Goal: Information Seeking & Learning: Compare options

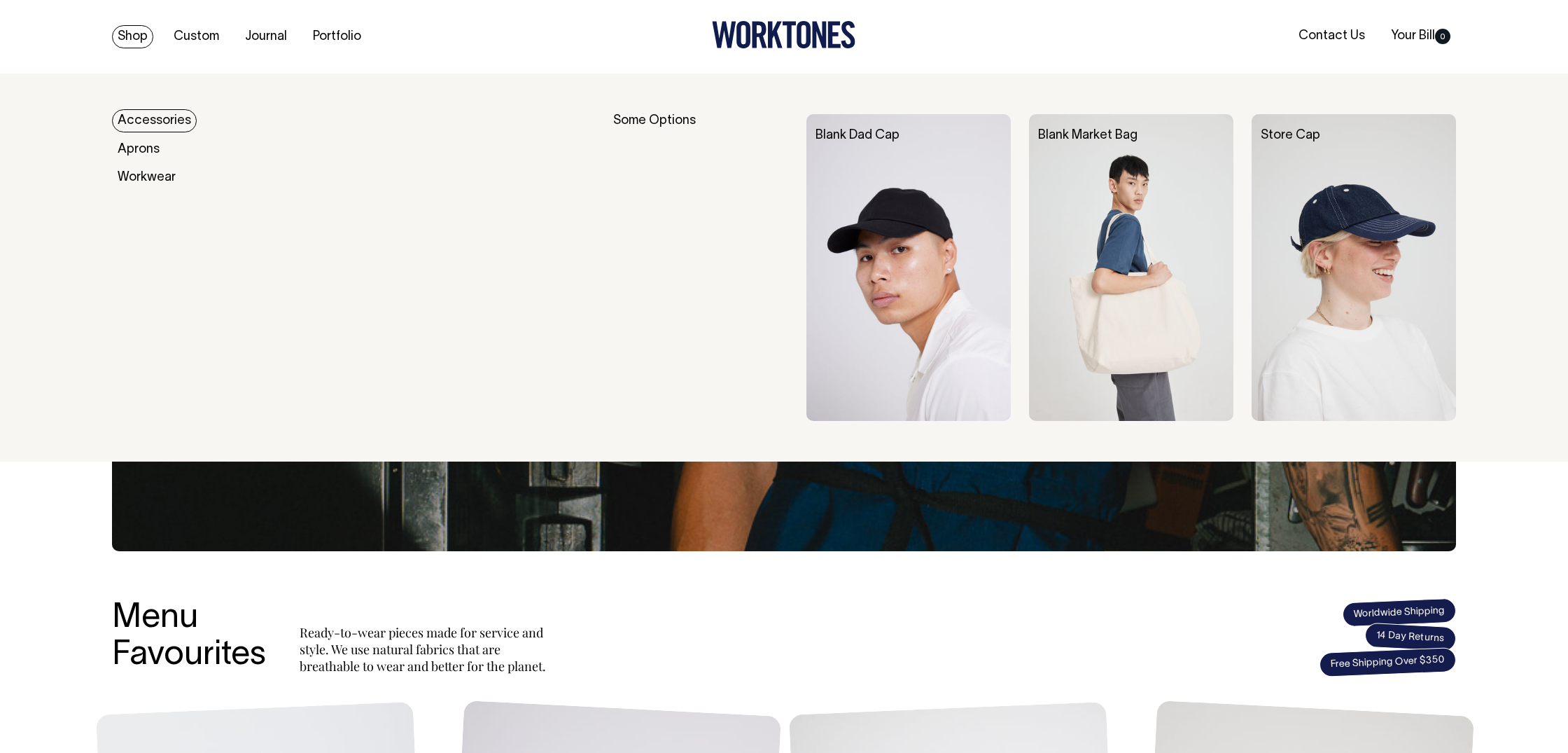
click at [134, 34] on link "Shop" at bounding box center [132, 37] width 41 height 23
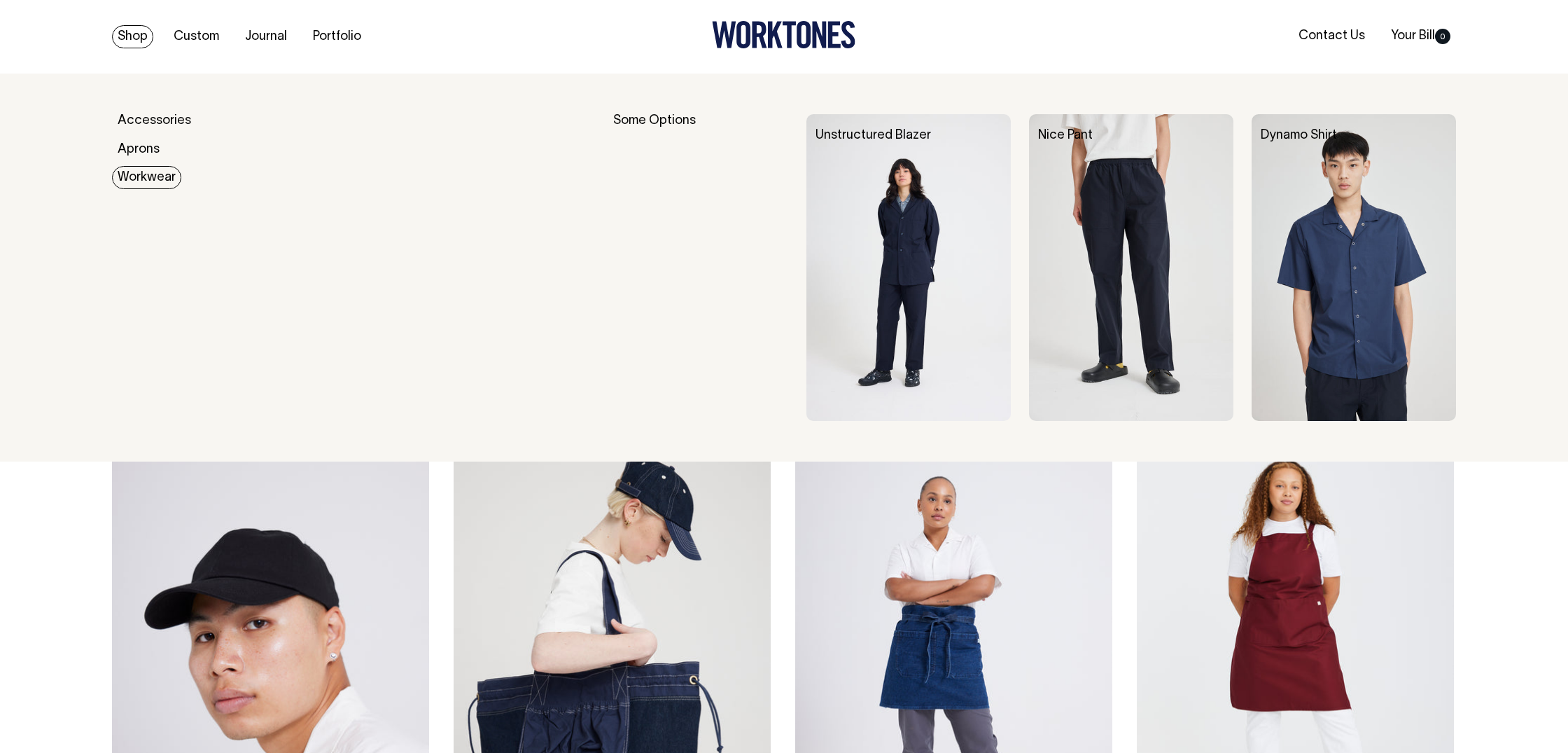
click at [856, 266] on img at bounding box center [908, 267] width 205 height 307
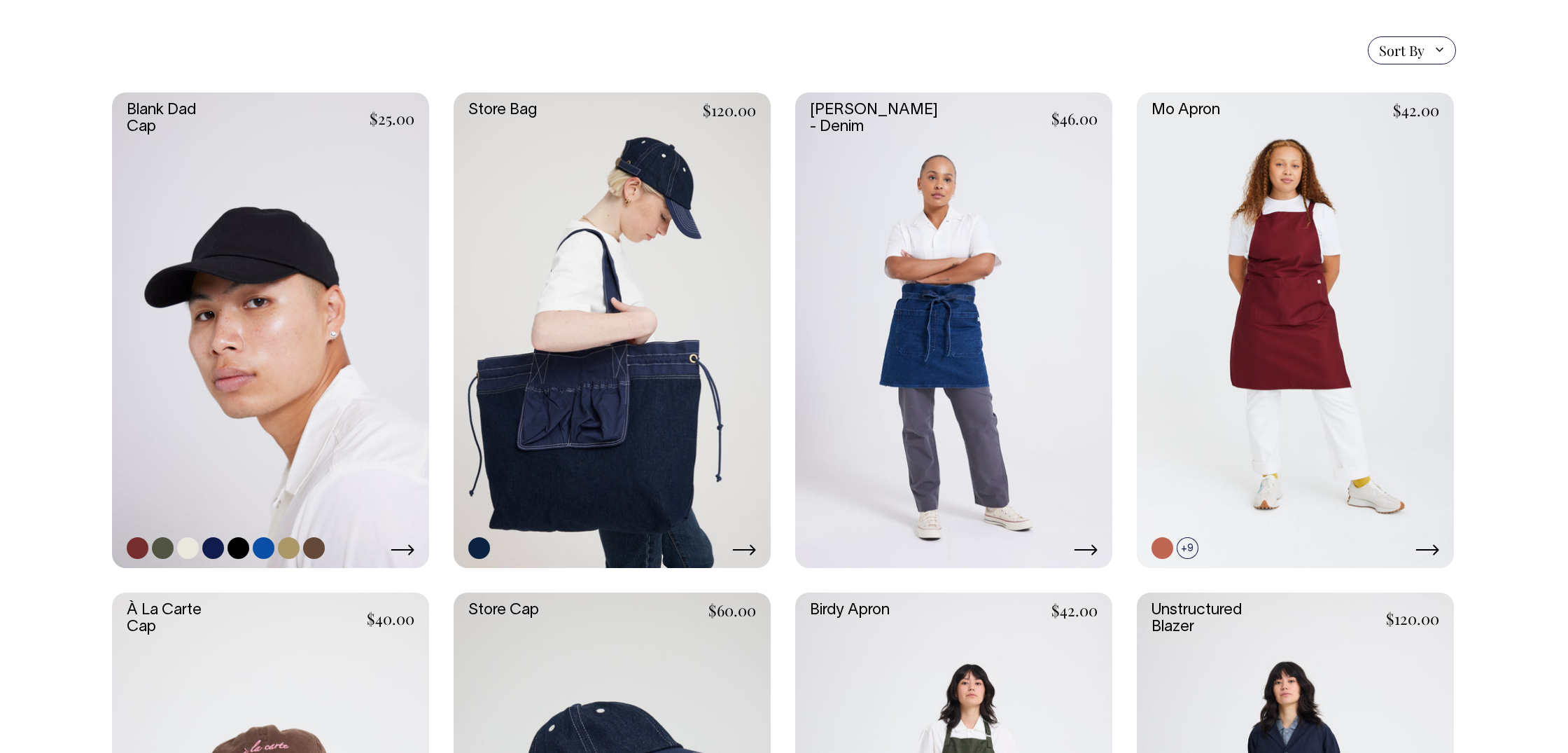
scroll to position [322, 0]
click at [266, 309] on link at bounding box center [270, 329] width 317 height 476
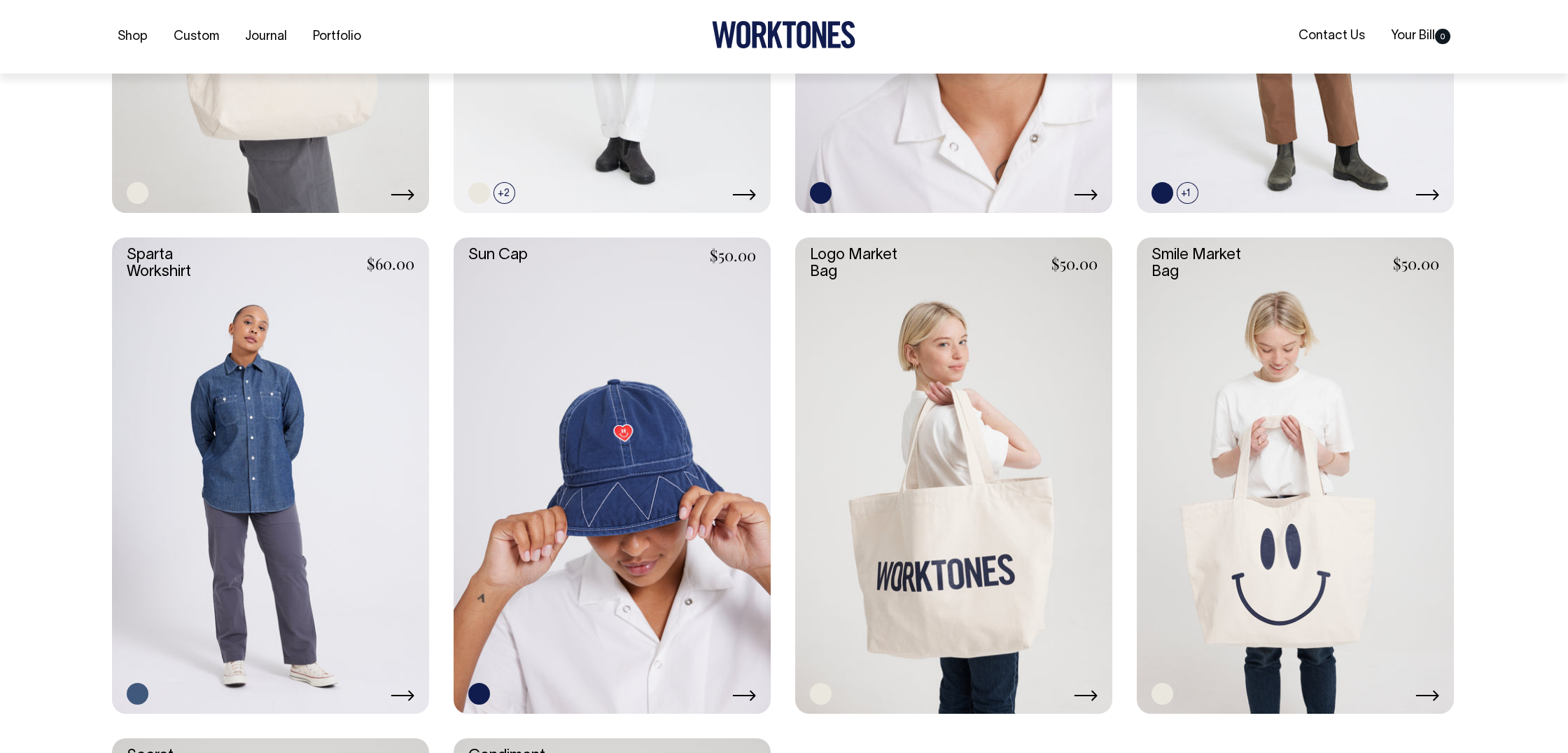
scroll to position [2679, 0]
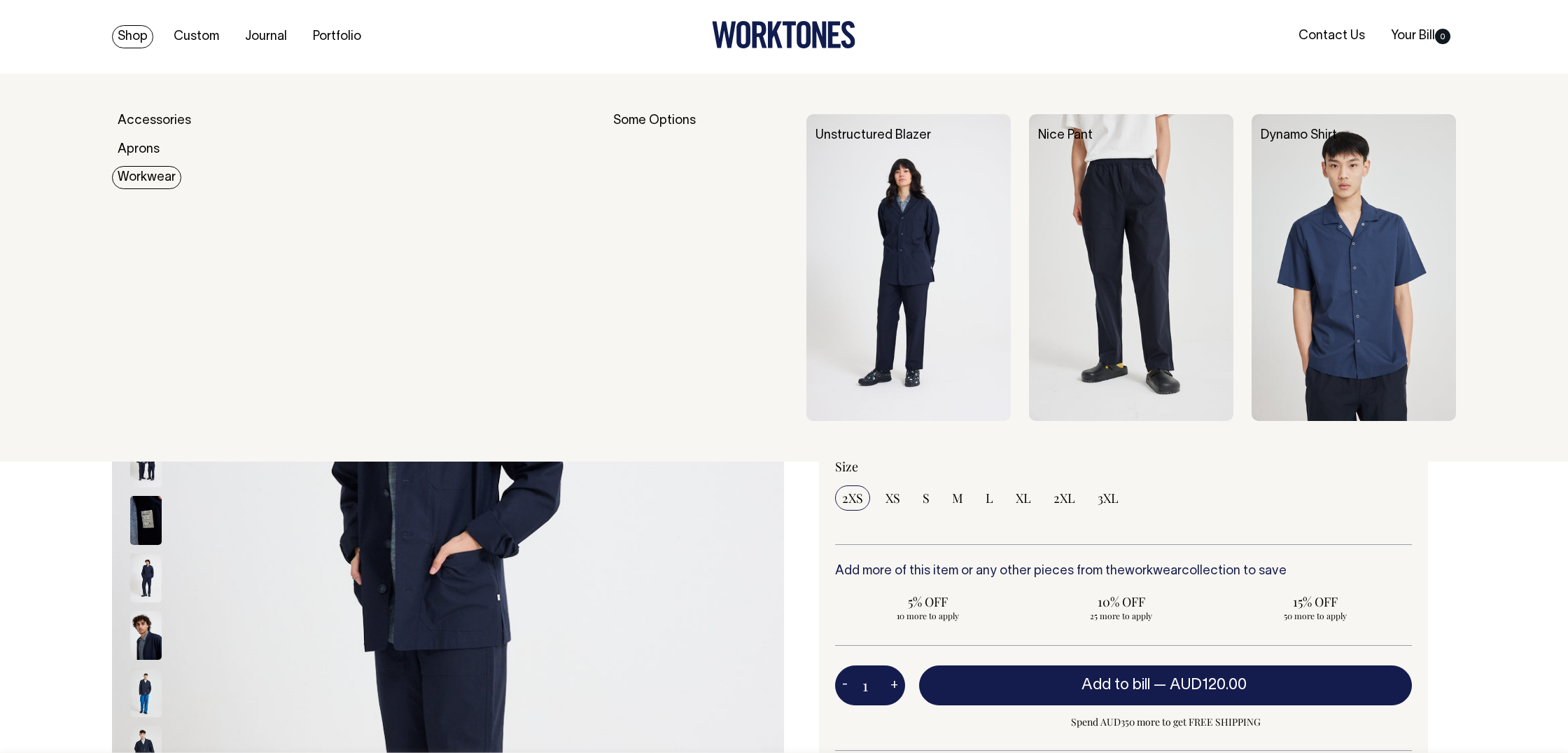
click at [136, 172] on link "Workwear" at bounding box center [146, 177] width 69 height 23
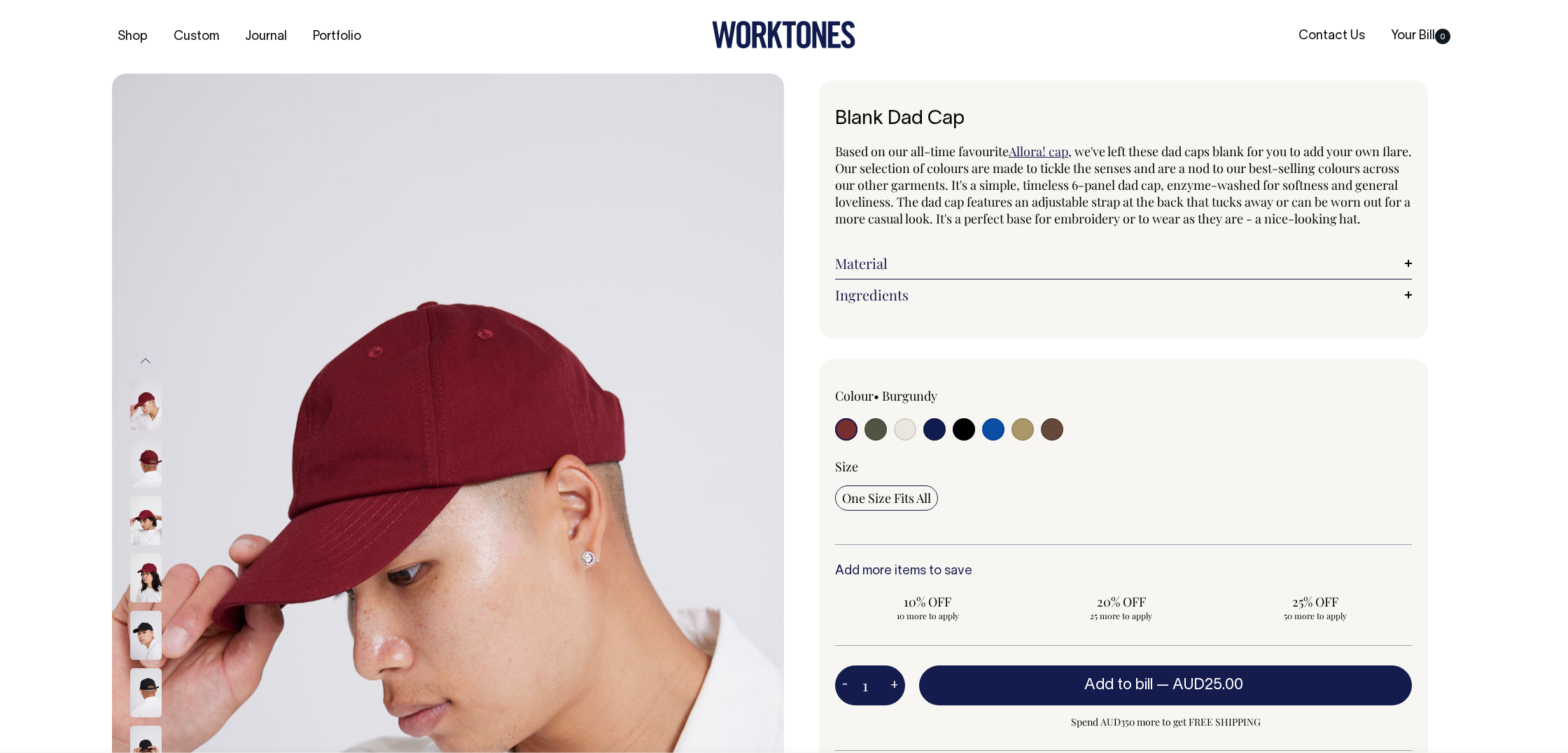
click at [847, 440] on input "radio" at bounding box center [846, 429] width 22 height 22
click at [881, 440] on input "radio" at bounding box center [875, 429] width 22 height 22
radio input "true"
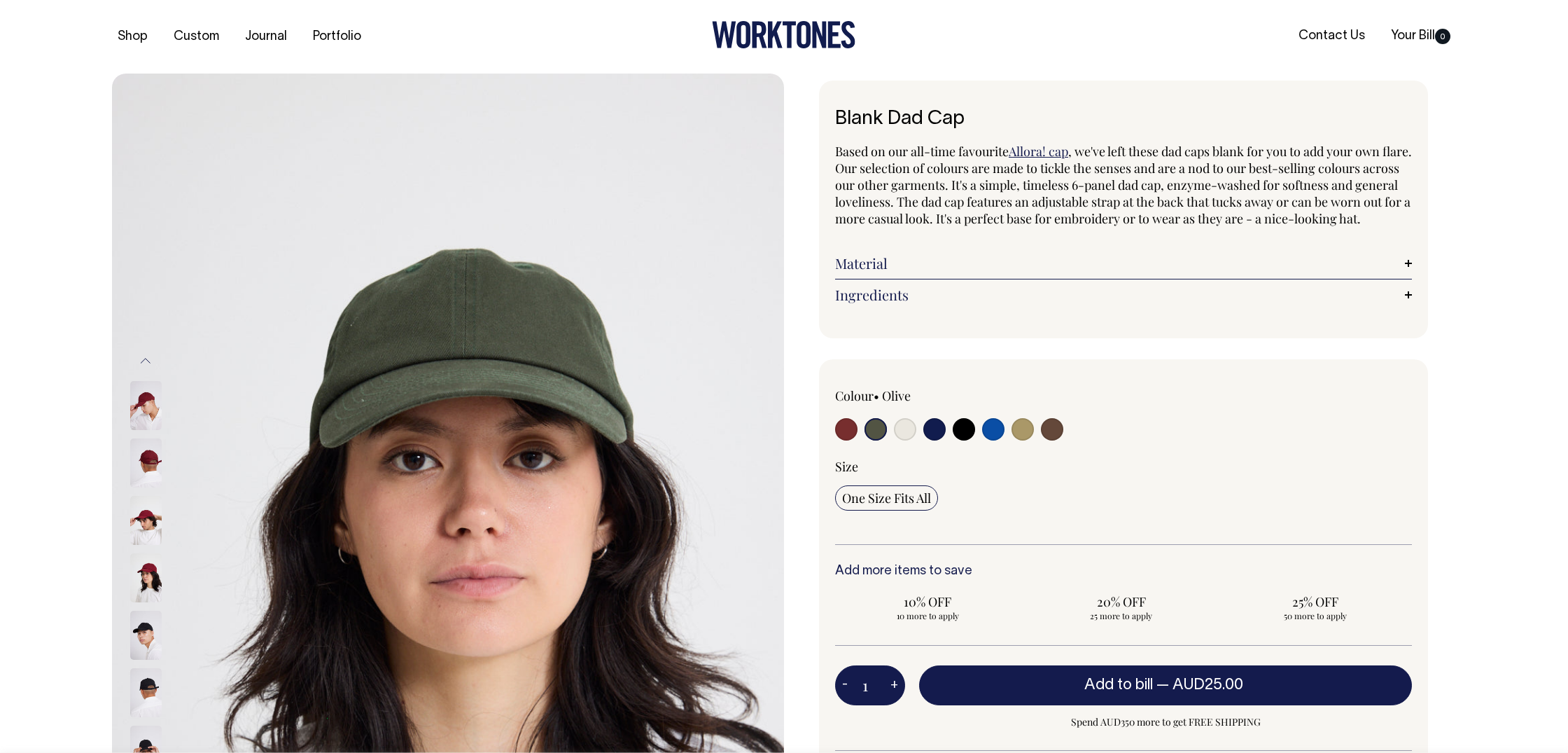
radio input "true"
select select "Olive"
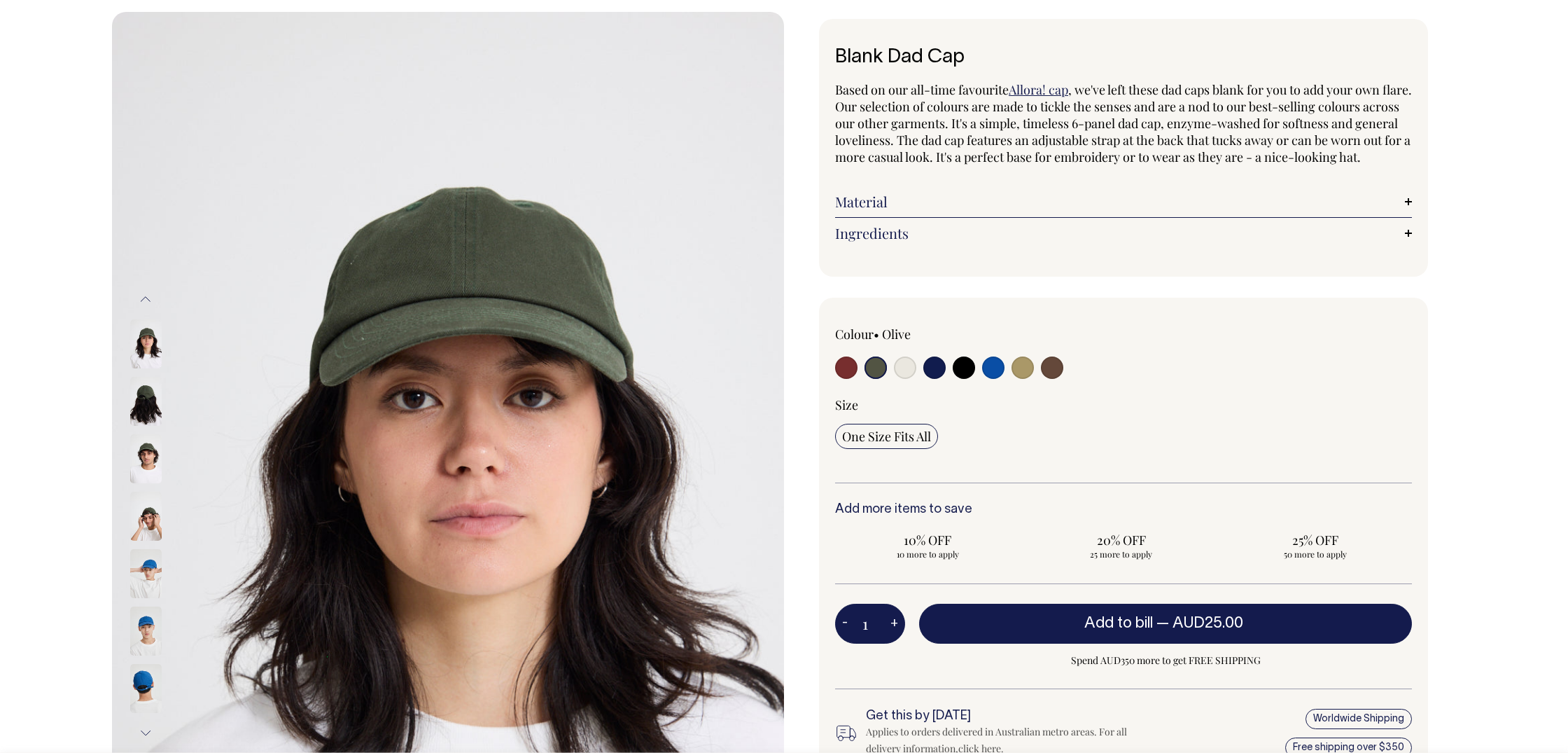
scroll to position [62, 0]
click at [1061, 381] on label at bounding box center [1051, 369] width 22 height 26
click at [1061, 378] on input "radio" at bounding box center [1051, 366] width 22 height 22
radio input "true"
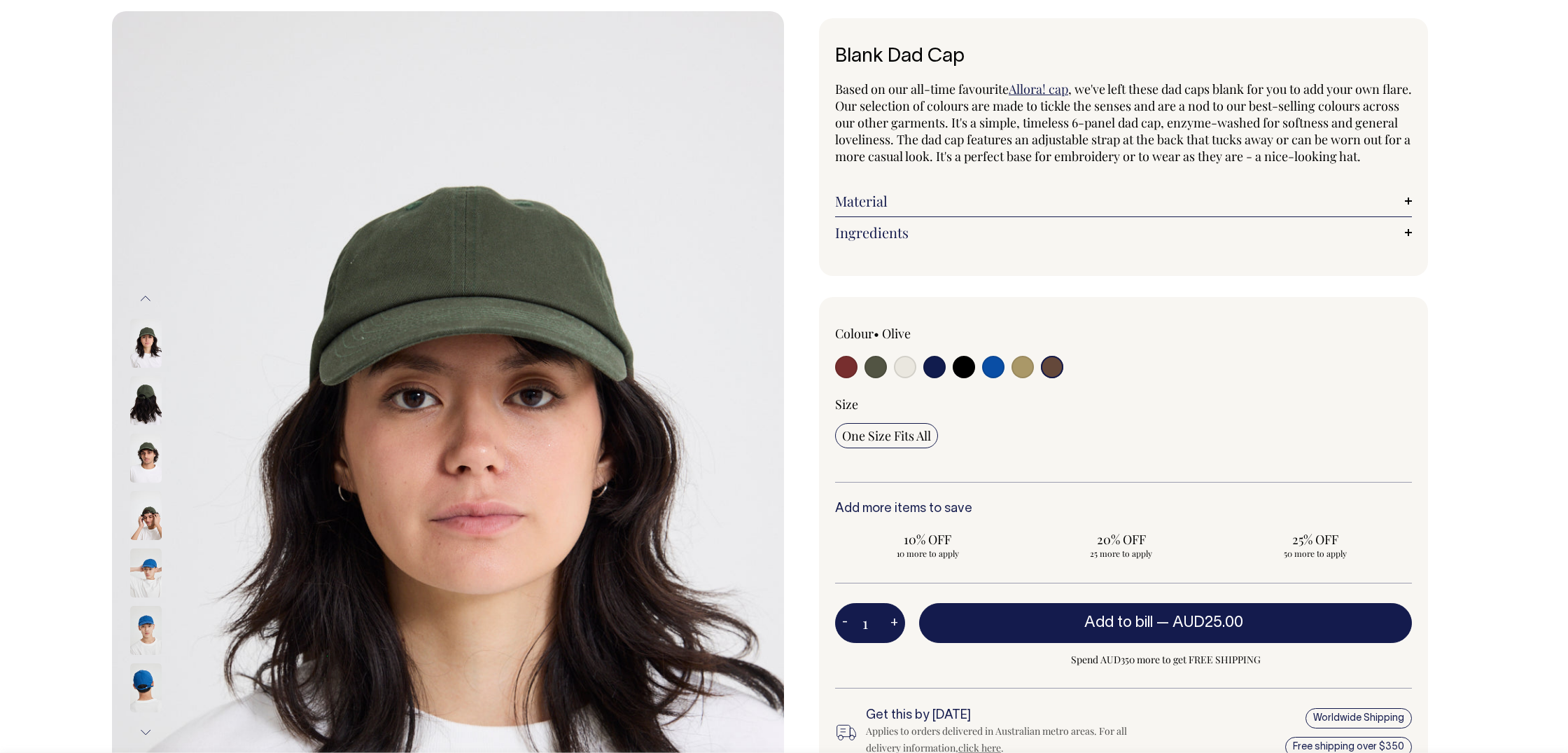
select select "Espresso"
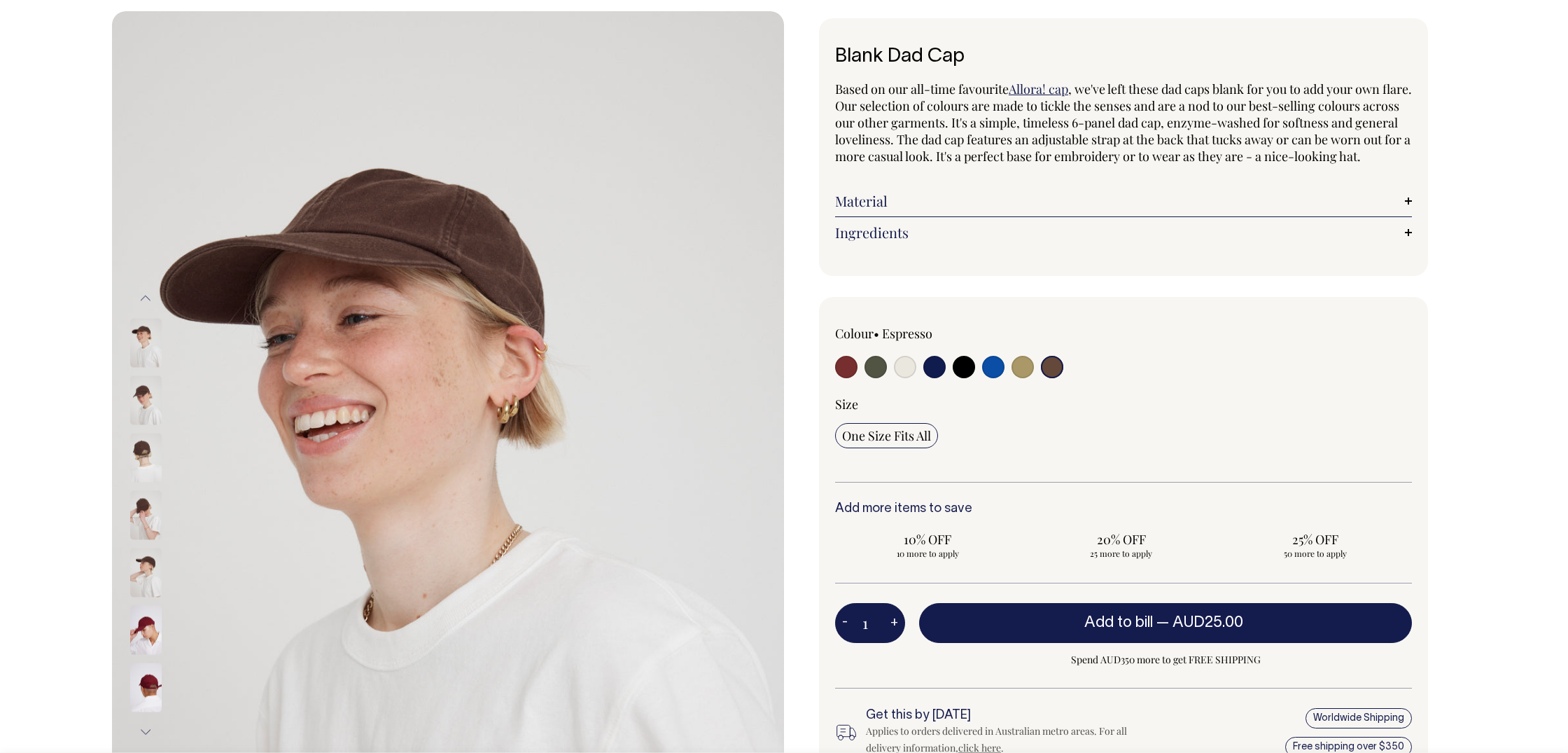
click at [964, 378] on input "radio" at bounding box center [964, 366] width 22 height 22
radio input "true"
select select "Black"
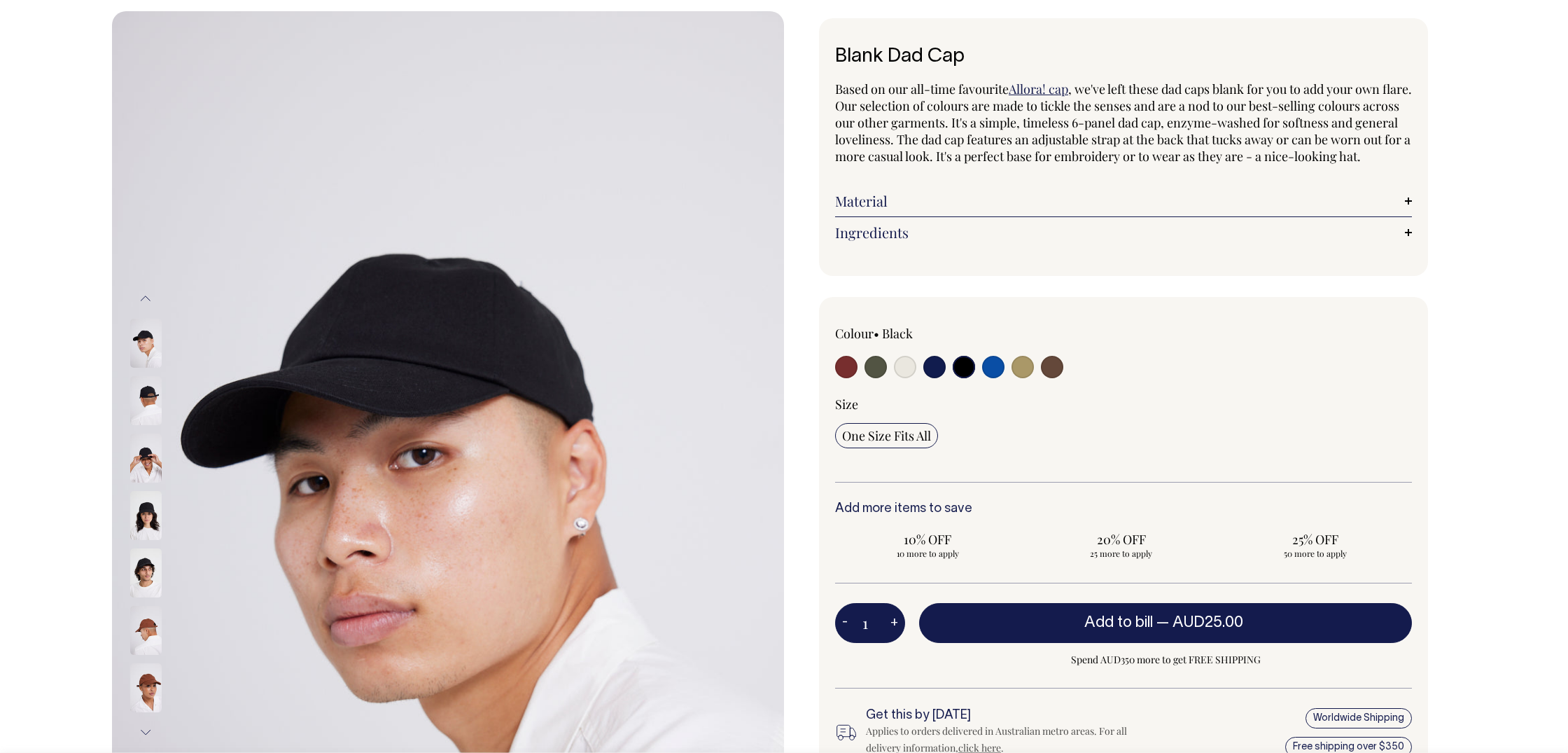
click at [1058, 378] on input "radio" at bounding box center [1051, 366] width 22 height 22
radio input "true"
select select "Espresso"
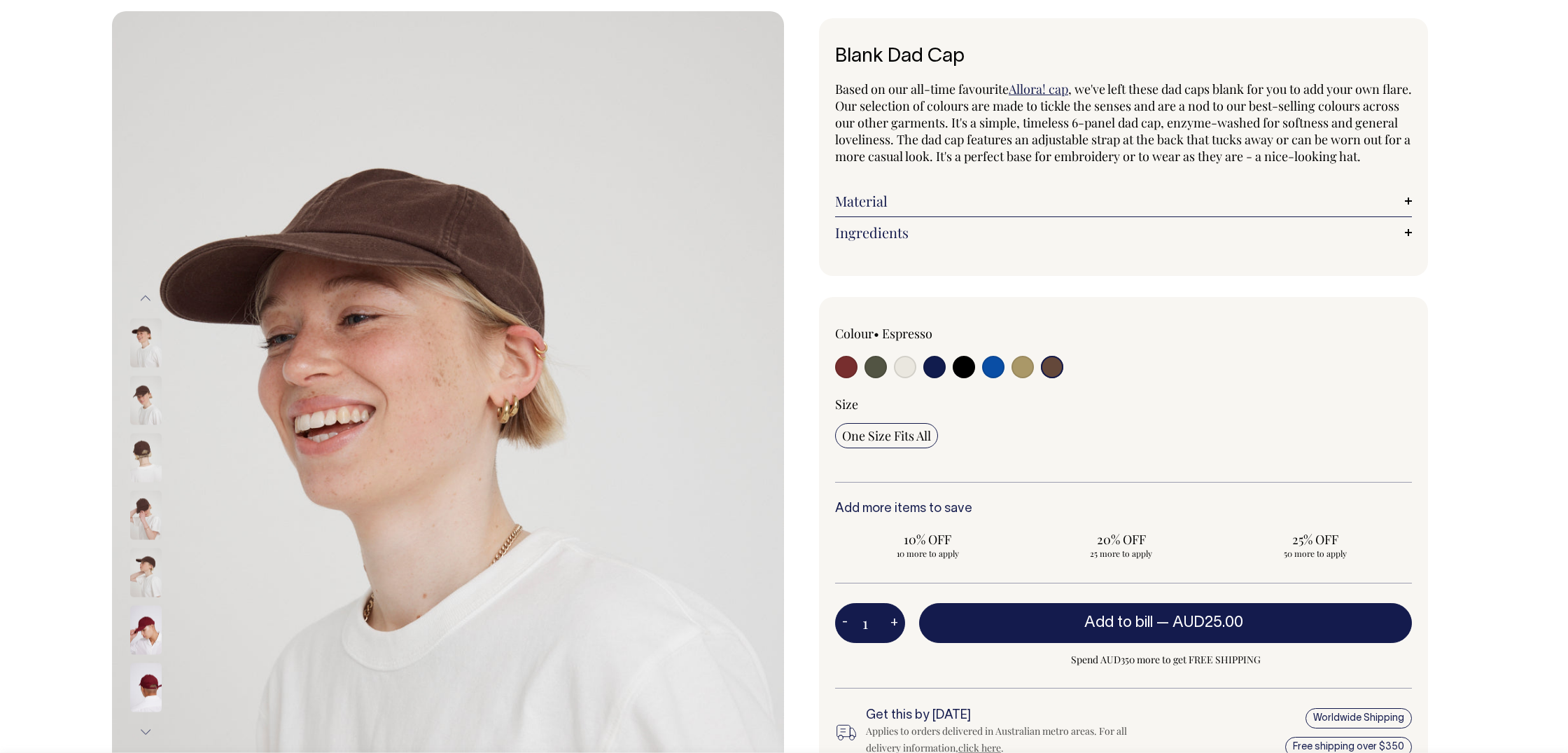
click at [988, 378] on input "radio" at bounding box center [993, 366] width 22 height 22
radio input "true"
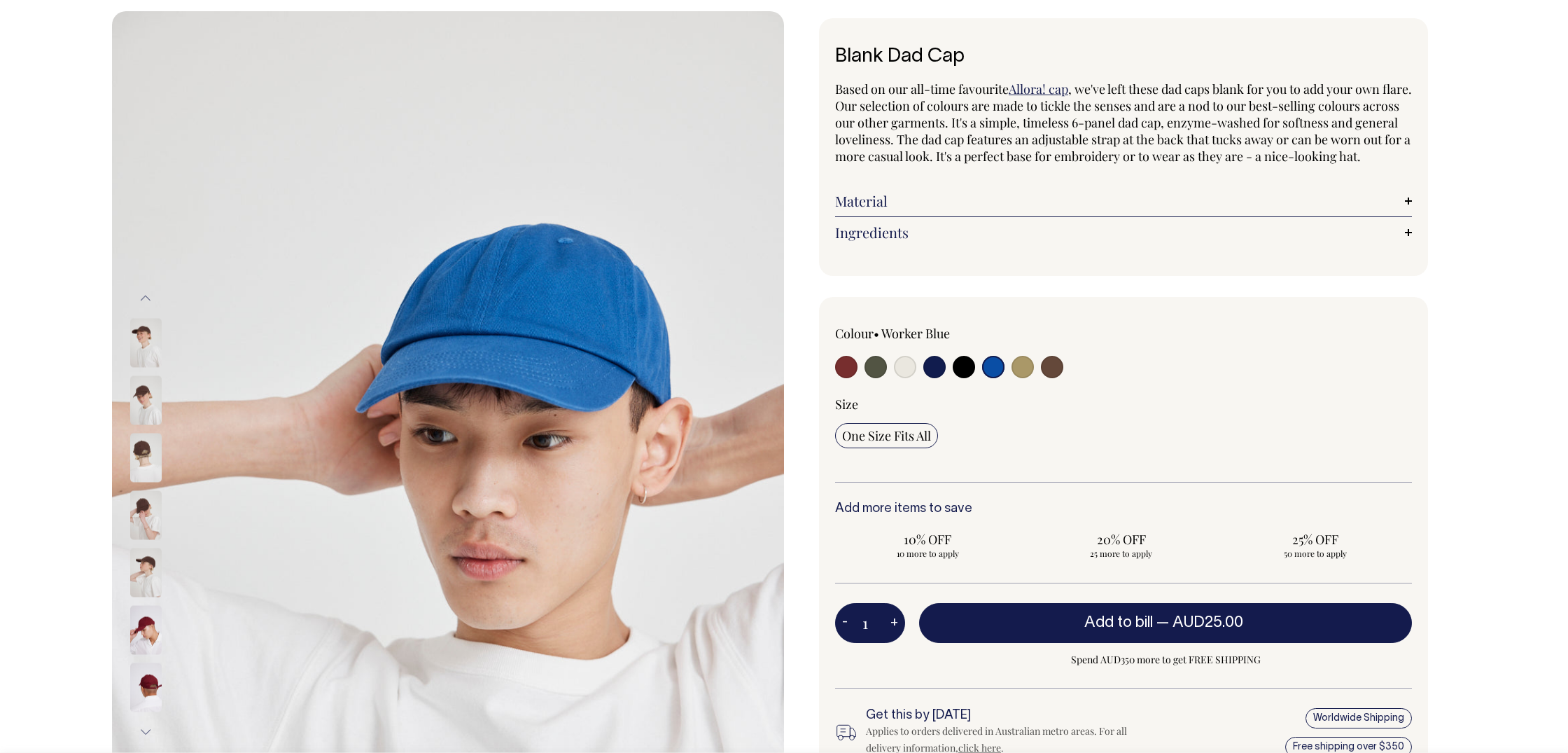
radio input "true"
select select "Worker Blue"
click at [1054, 378] on input "radio" at bounding box center [1051, 366] width 22 height 22
radio input "true"
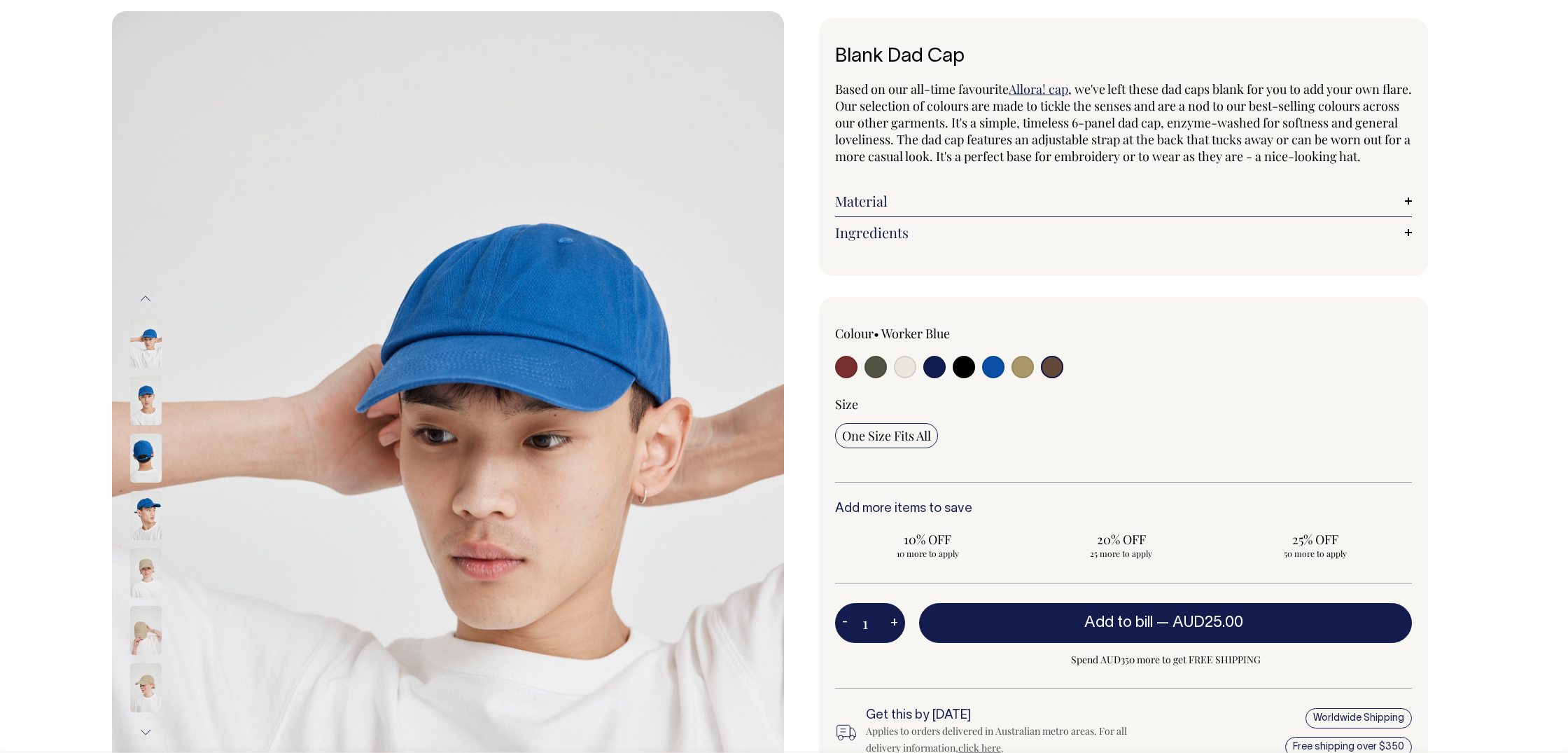
select select "Espresso"
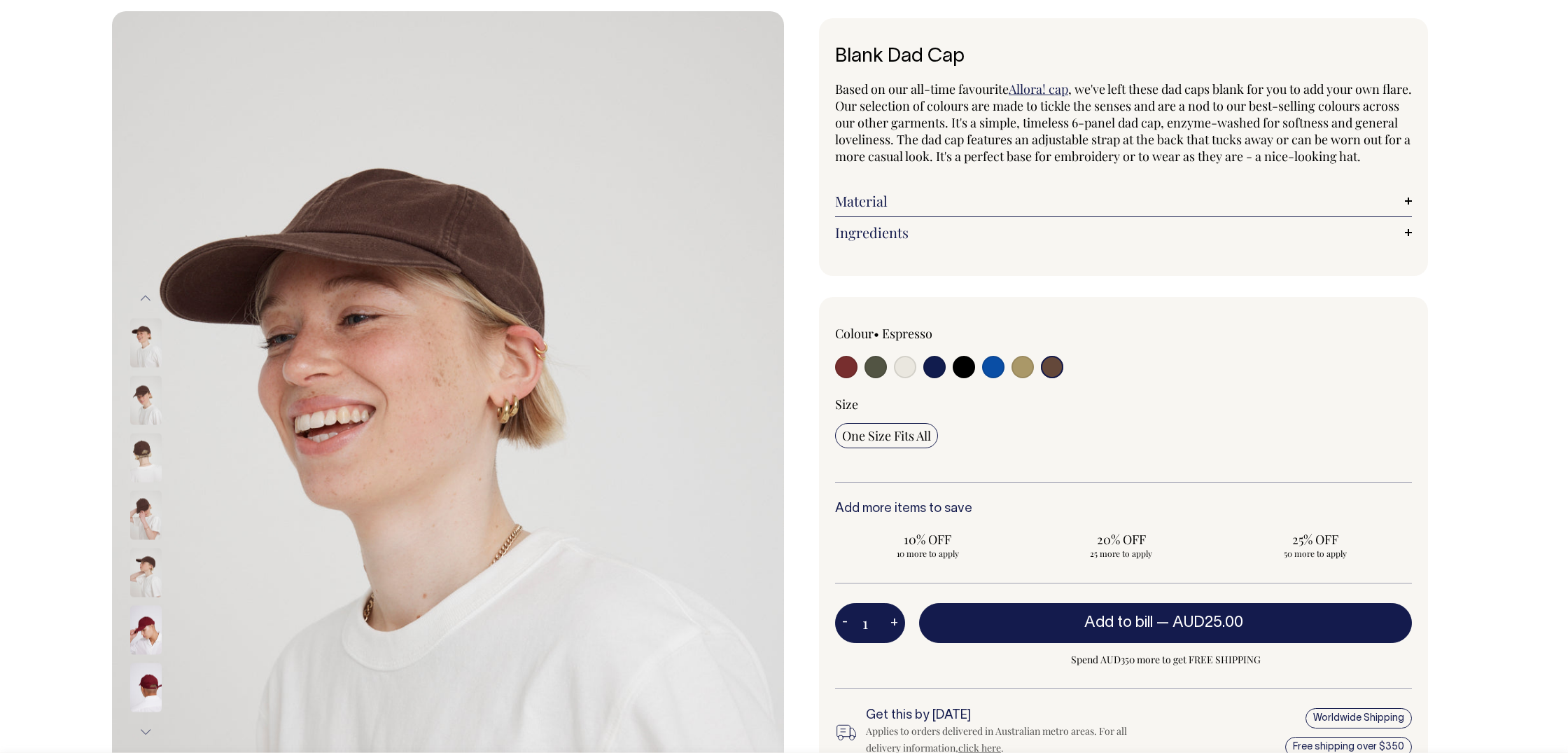
click at [876, 378] on input "radio" at bounding box center [875, 366] width 22 height 22
radio input "true"
select select "Olive"
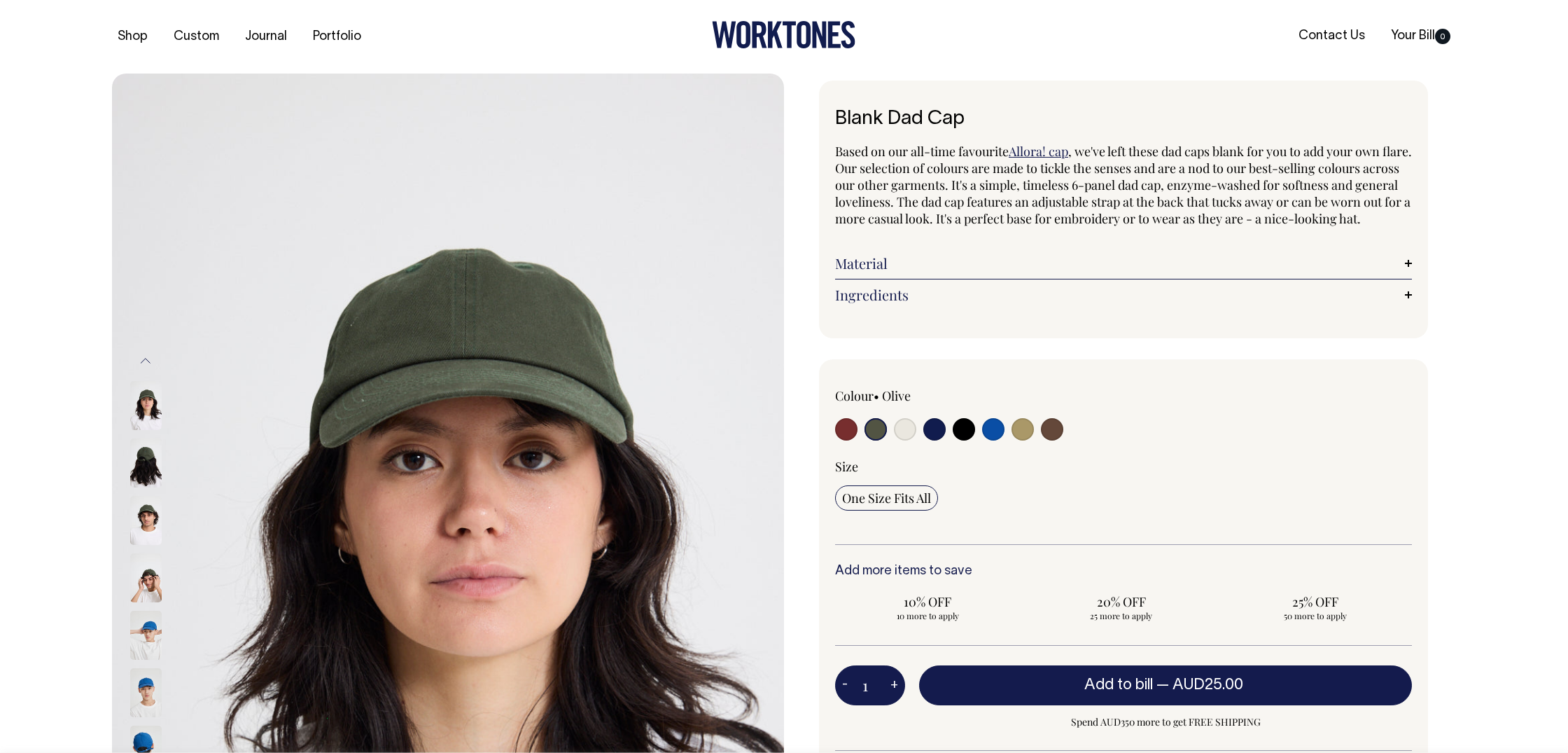
click at [971, 440] on input "radio" at bounding box center [964, 429] width 22 height 22
radio input "true"
select select "Black"
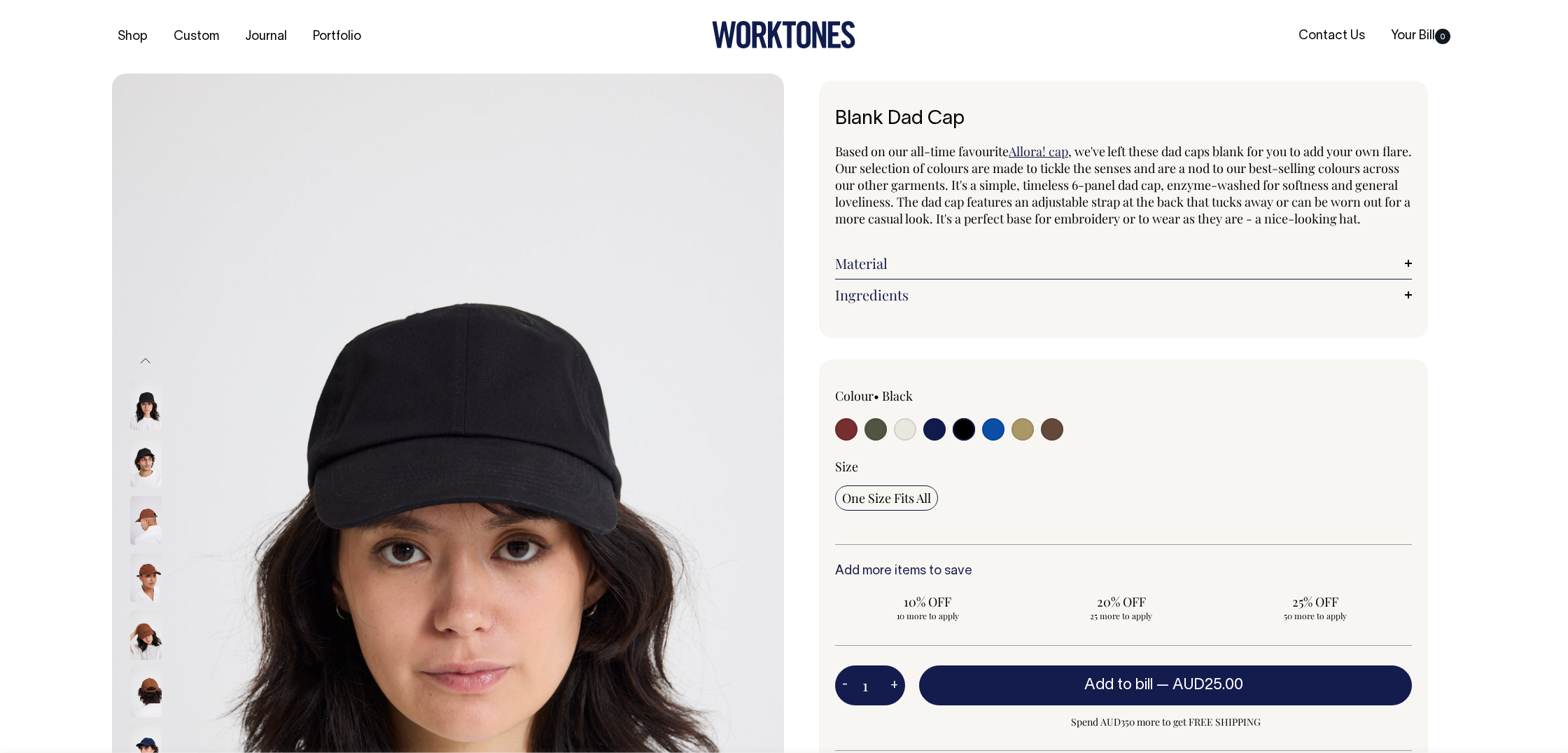
click at [1251, 272] on link "Material" at bounding box center [1123, 263] width 577 height 17
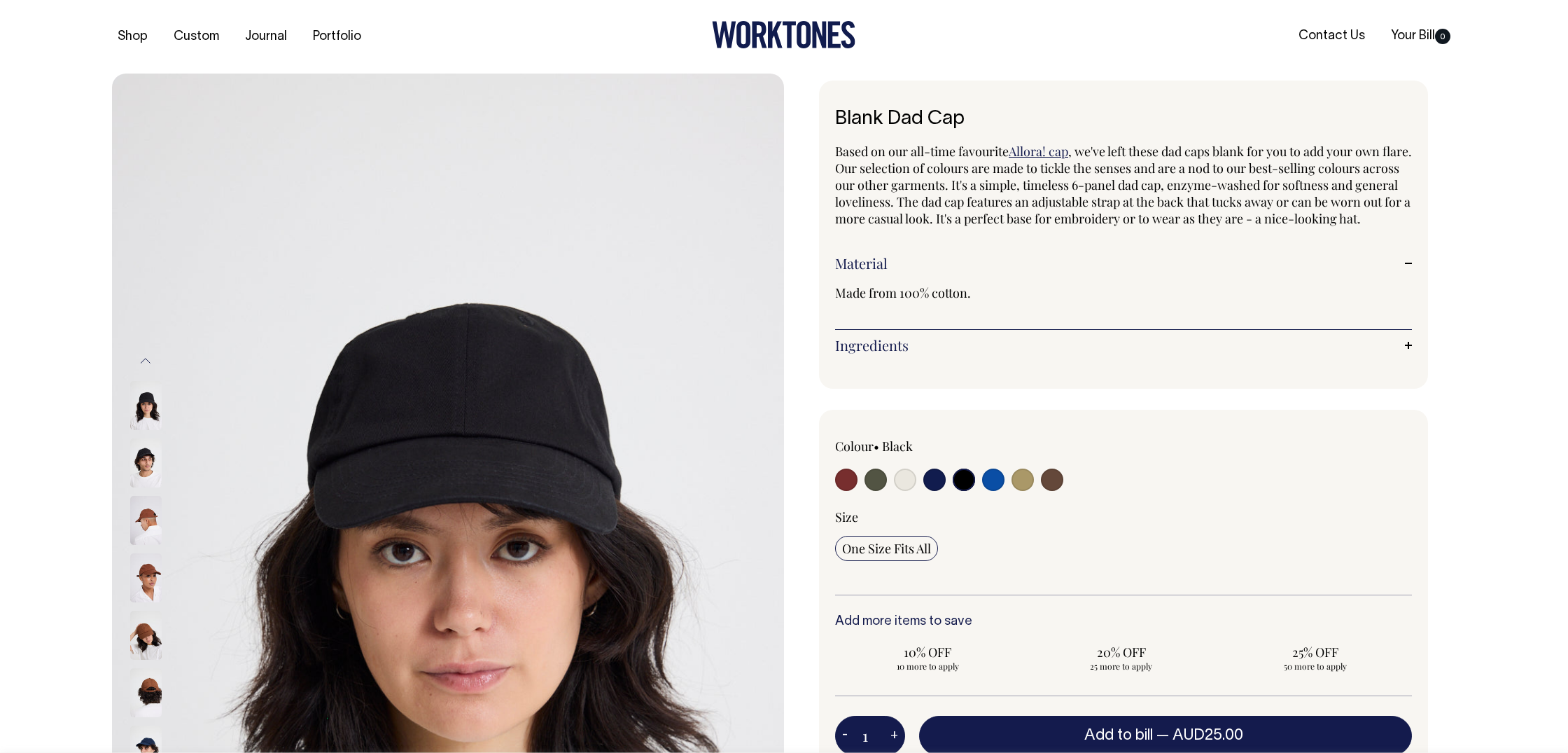
click at [927, 353] on link "Ingredients" at bounding box center [1123, 345] width 577 height 17
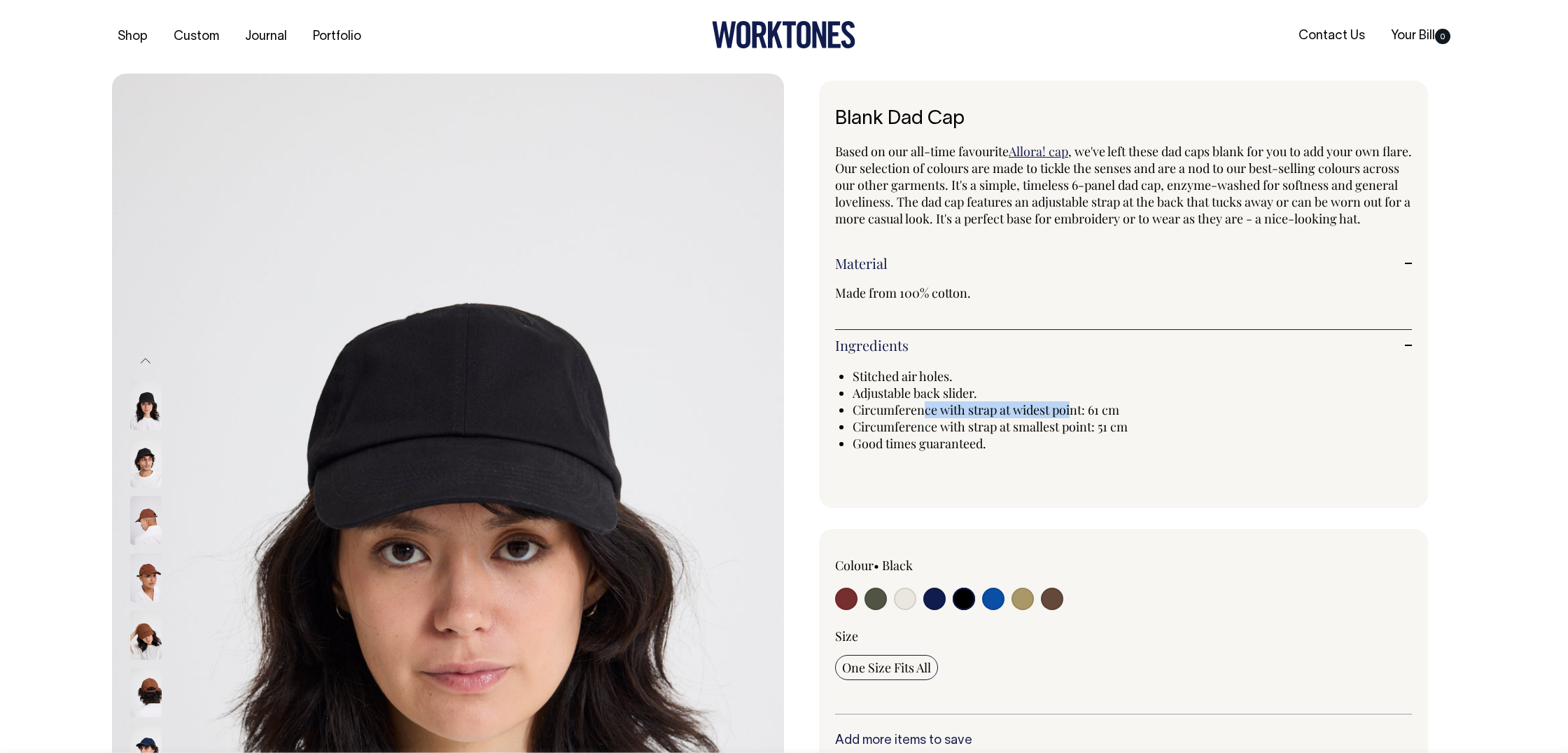
drag, startPoint x: 927, startPoint y: 428, endPoint x: 1011, endPoint y: 445, distance: 85.7
click at [1076, 418] on span "Circumference with strap at widest point: 61 cm" at bounding box center [986, 410] width 266 height 17
drag, startPoint x: 859, startPoint y: 452, endPoint x: 1005, endPoint y: 451, distance: 146.0
click at [1005, 451] on ul "Stitched air holes. Adjustable back slider. Circumference with strap at widest …" at bounding box center [1132, 410] width 559 height 84
drag, startPoint x: 1005, startPoint y: 451, endPoint x: 994, endPoint y: 458, distance: 13.0
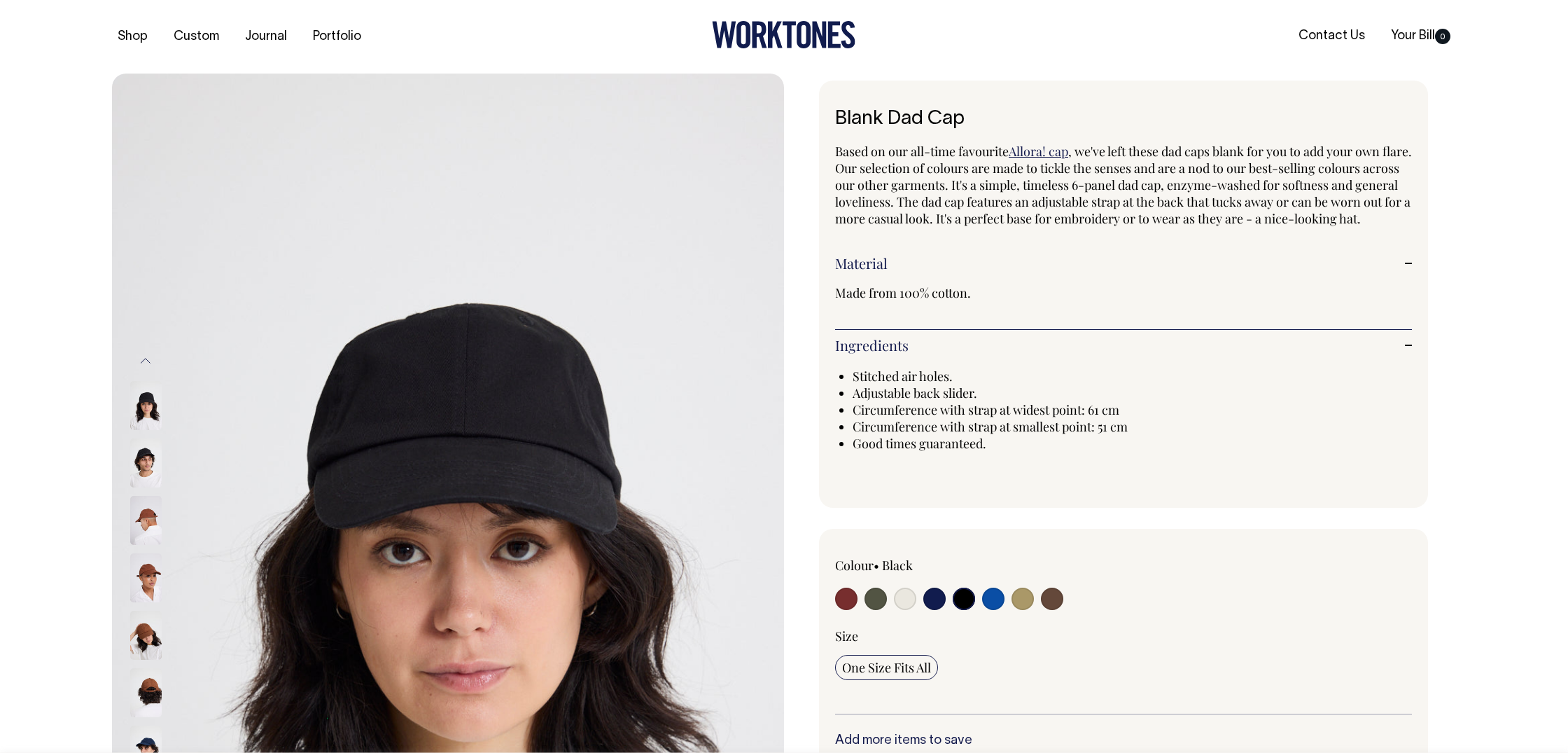
click at [1005, 435] on span "Circumference with strap at smallest point: 51 cm" at bounding box center [990, 426] width 275 height 17
drag, startPoint x: 869, startPoint y: 463, endPoint x: 975, endPoint y: 464, distance: 106.0
click at [975, 451] on span "Good times guaranteed." at bounding box center [919, 443] width 134 height 17
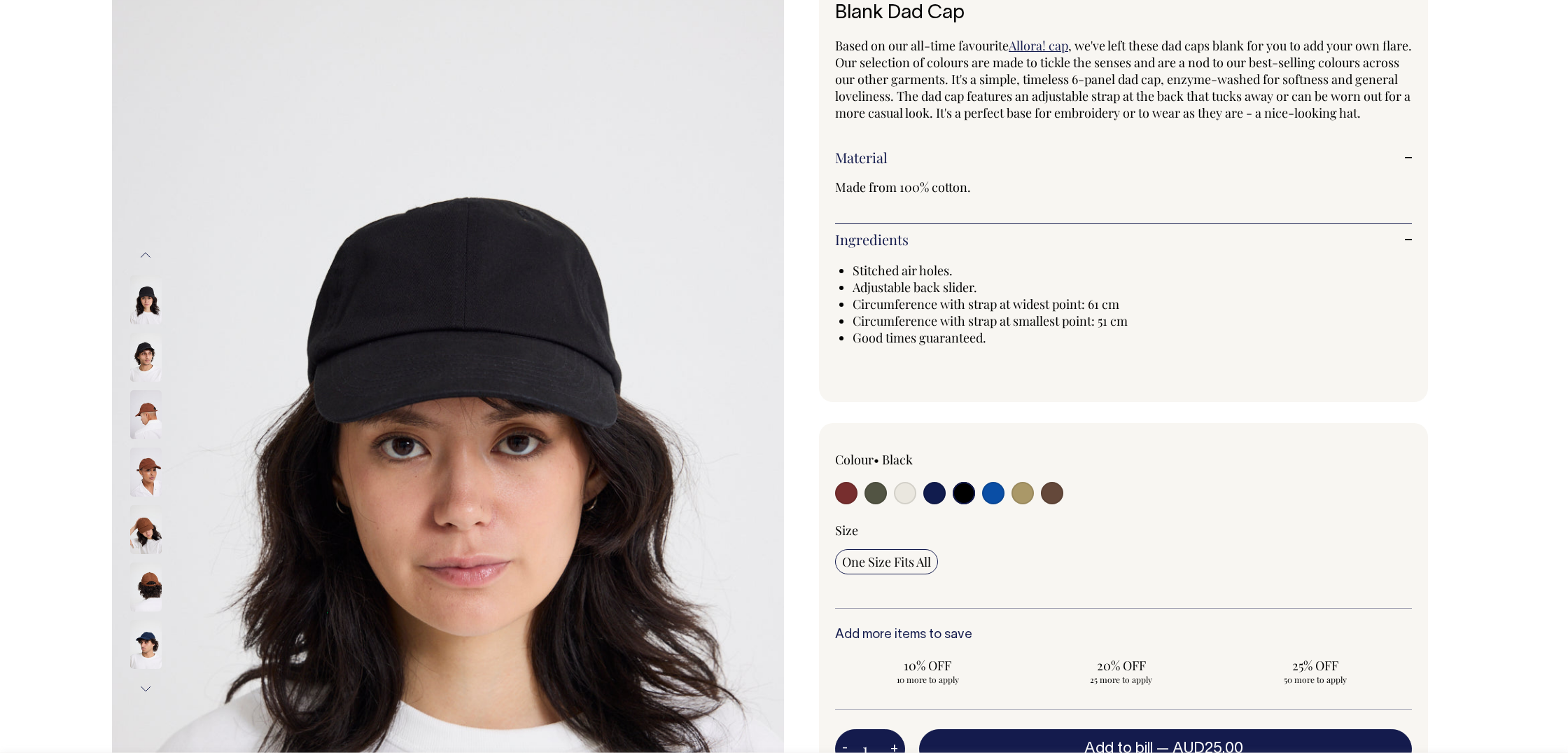
scroll to position [107, 0]
click at [147, 474] on img at bounding box center [145, 471] width 31 height 49
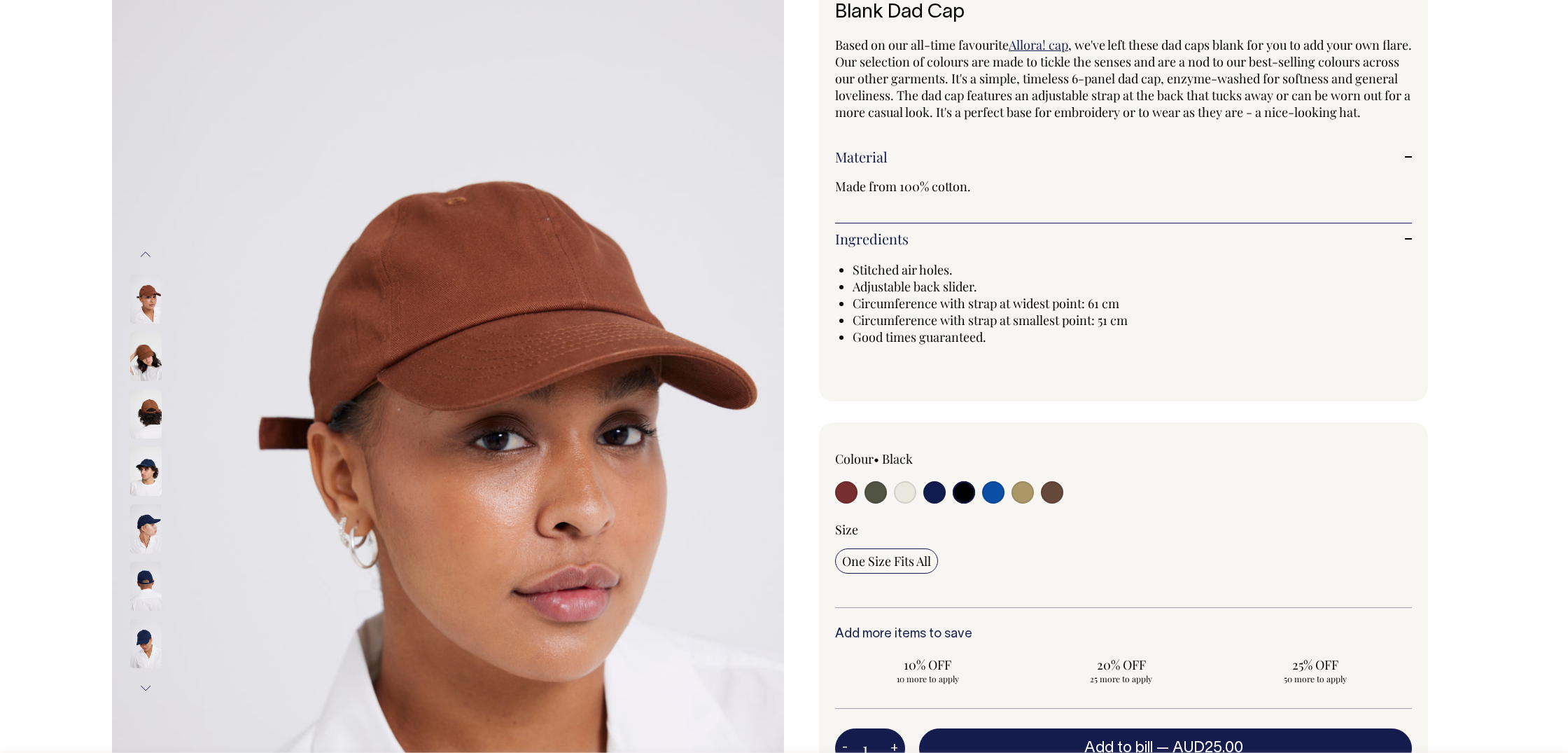
click at [151, 469] on img at bounding box center [145, 471] width 31 height 49
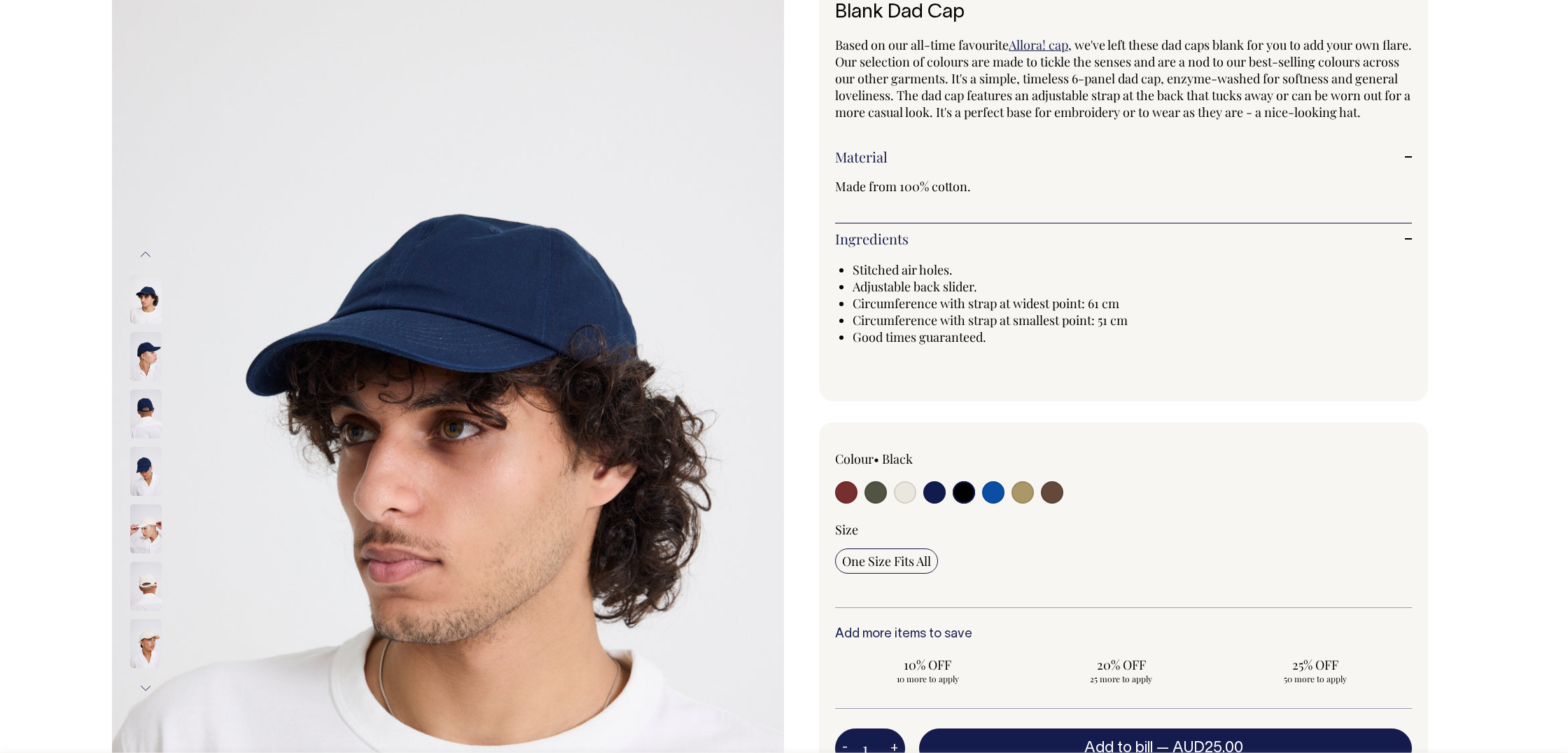
click at [151, 469] on img at bounding box center [145, 471] width 31 height 49
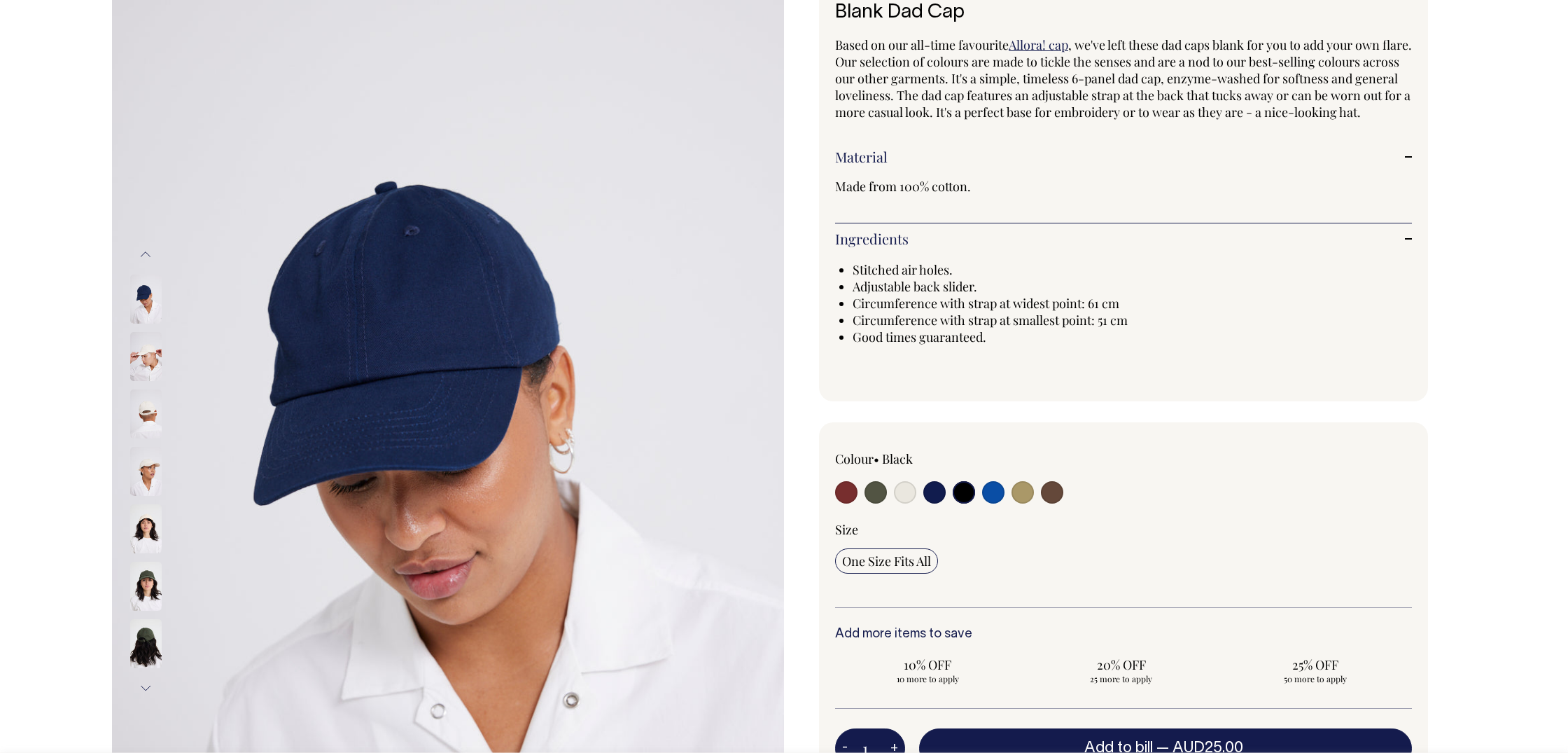
click at [140, 492] on img at bounding box center [145, 471] width 31 height 49
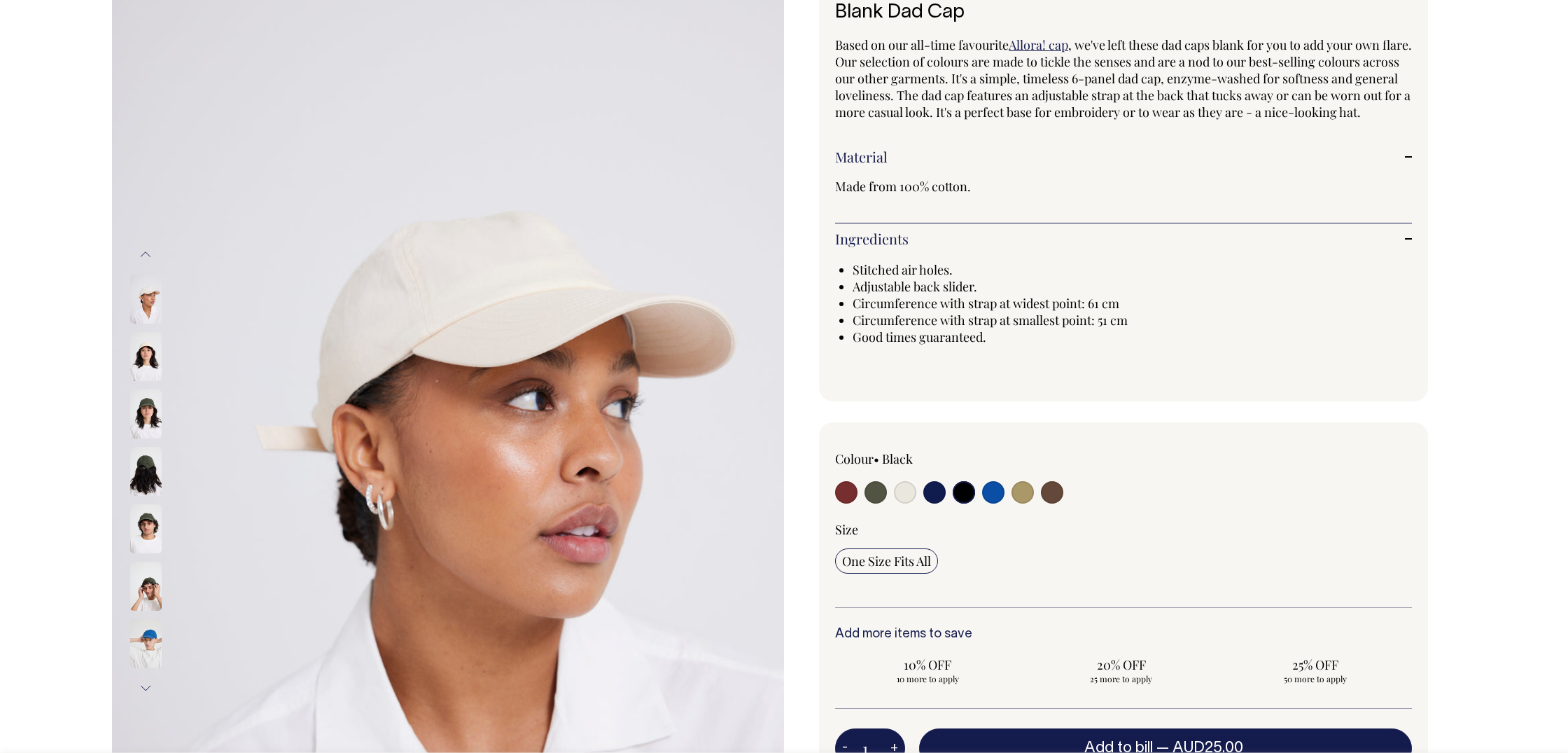
click at [142, 506] on img at bounding box center [145, 528] width 31 height 49
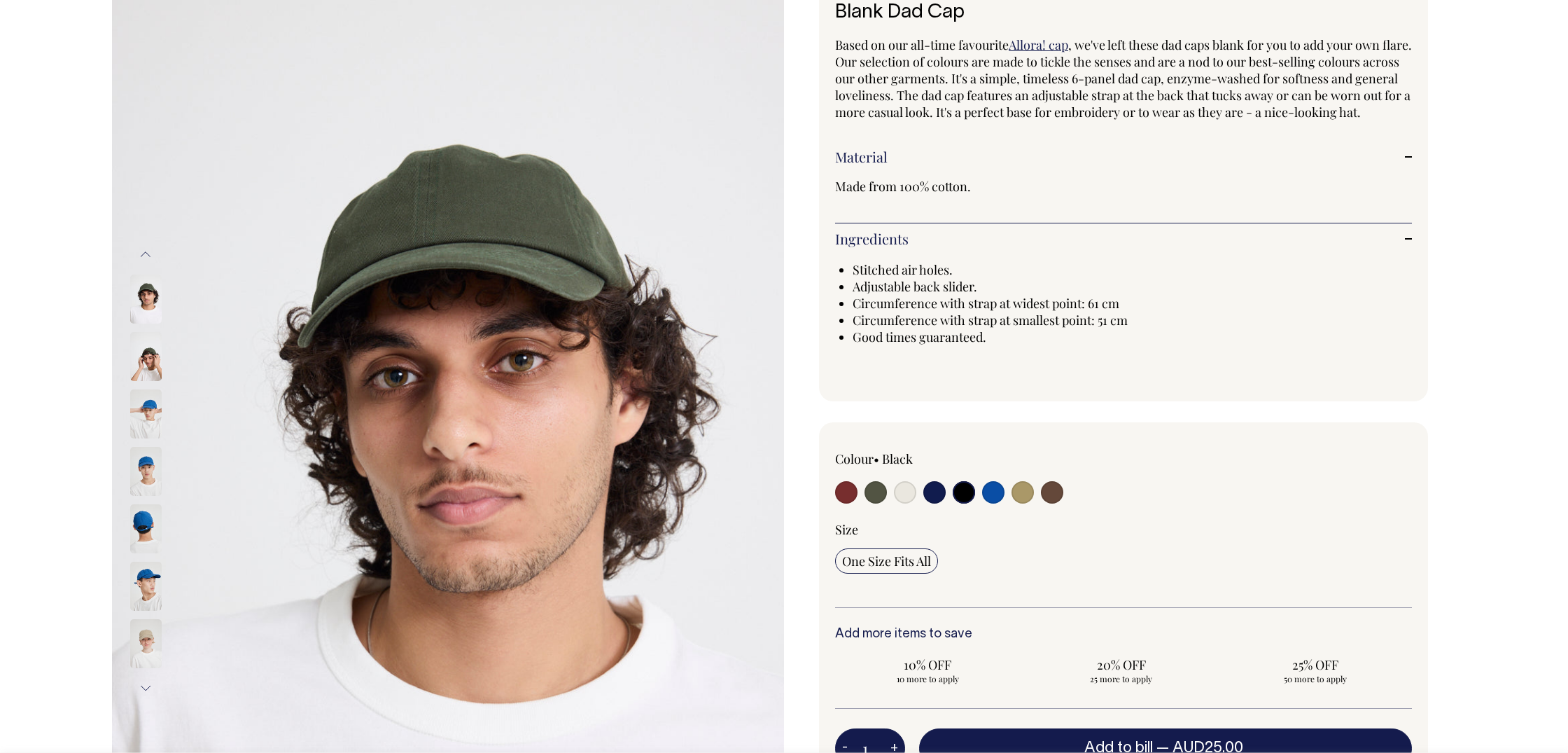
click at [141, 297] on img at bounding box center [145, 298] width 31 height 49
click at [149, 362] on img at bounding box center [145, 356] width 31 height 49
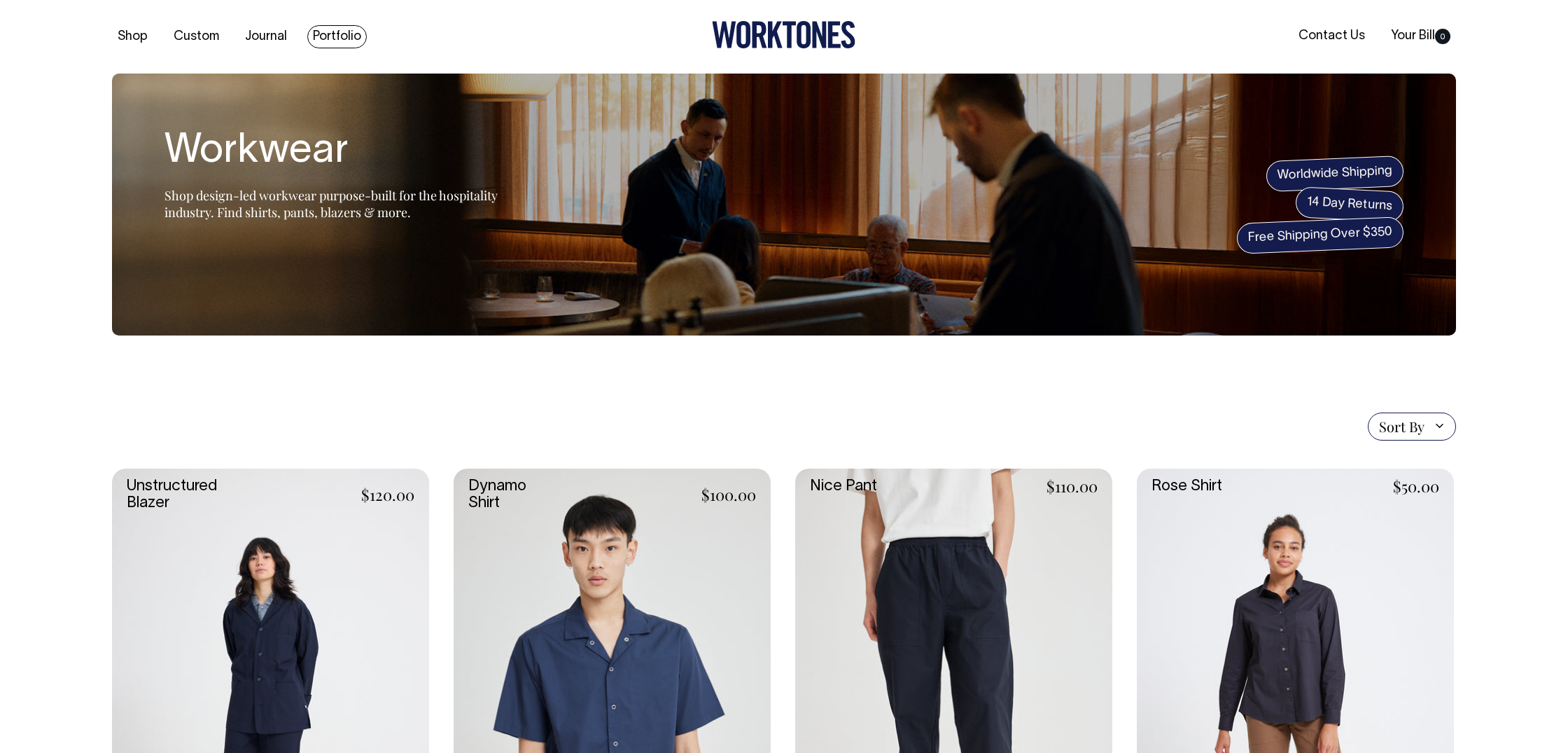
click at [337, 38] on link "Portfolio" at bounding box center [337, 37] width 59 height 23
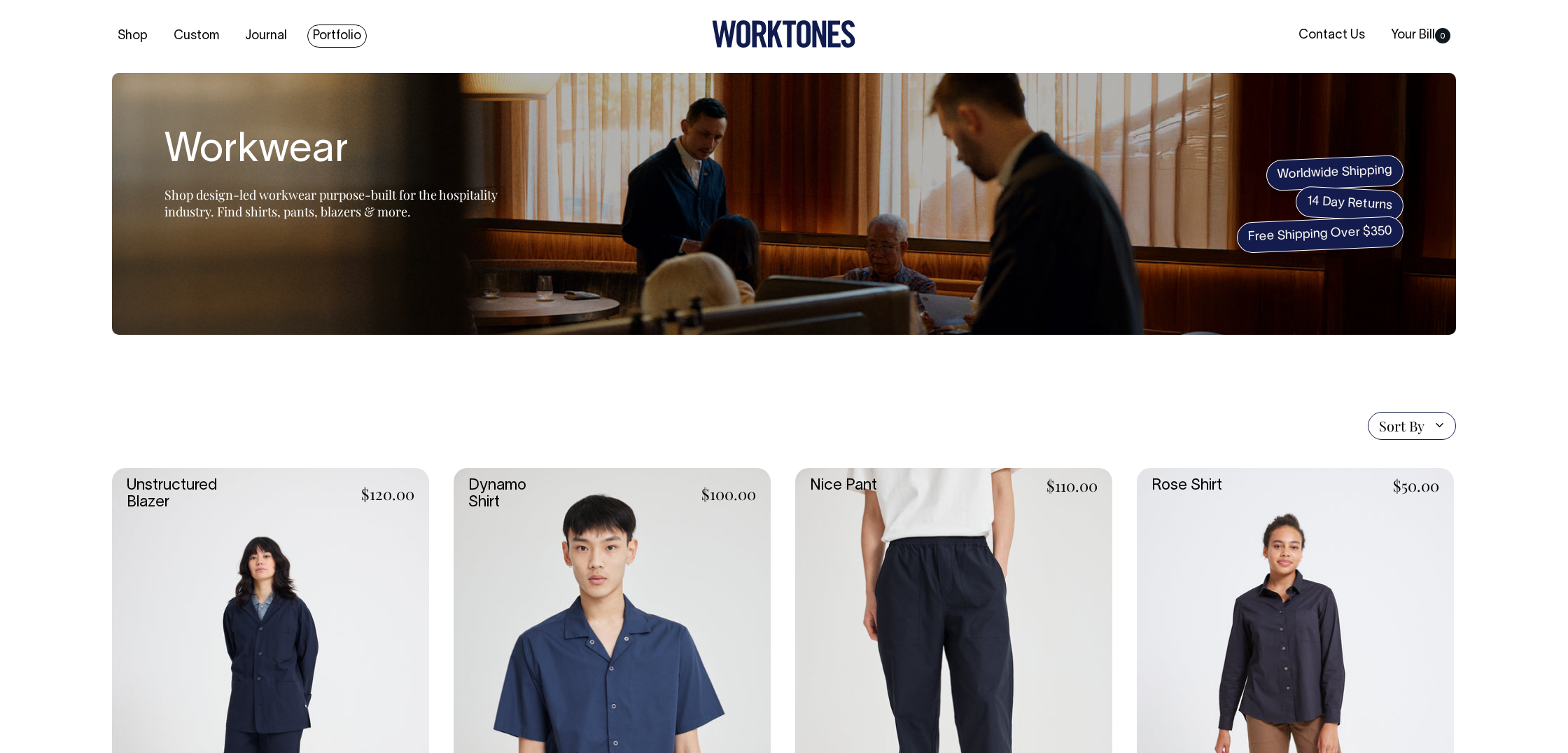
scroll to position [1, 0]
